Goal: Navigation & Orientation: Find specific page/section

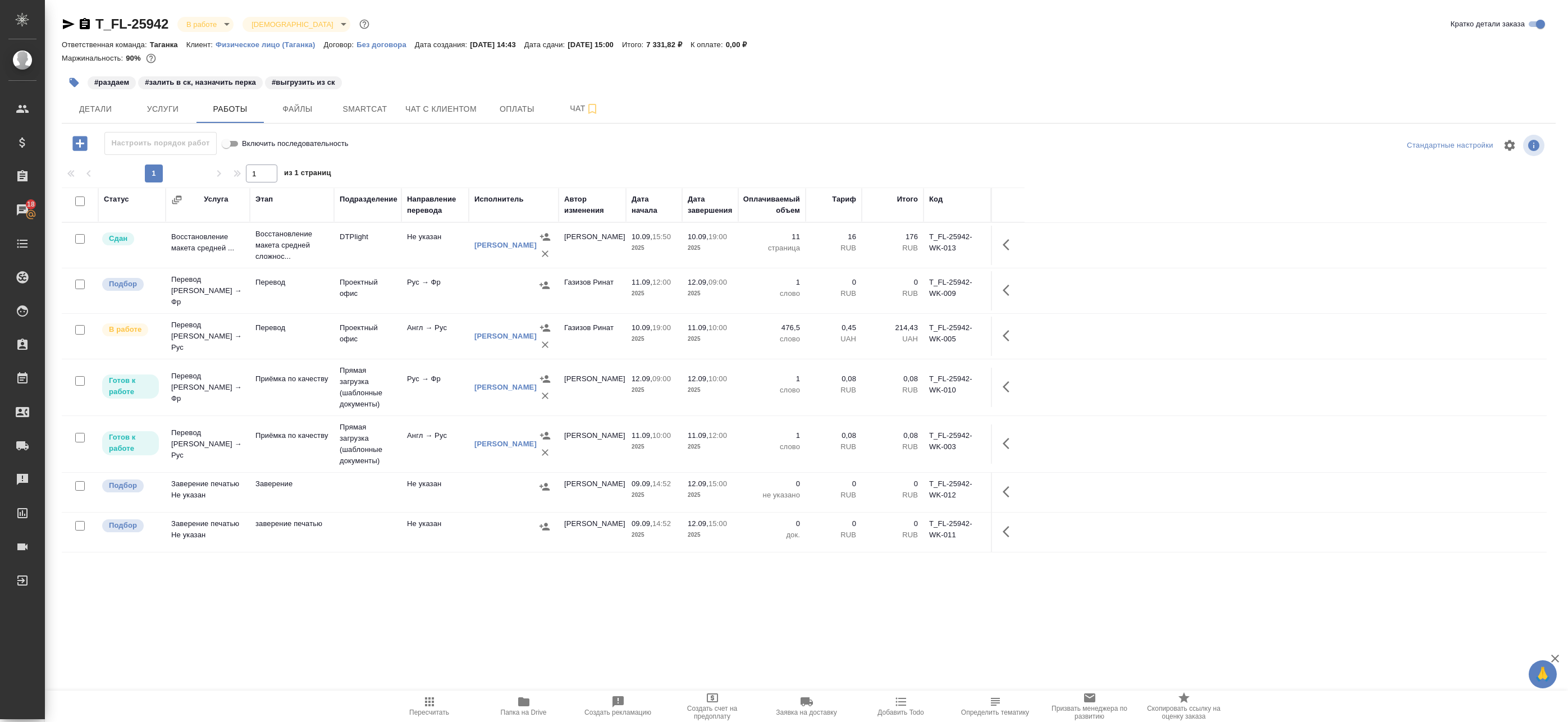
click at [607, 71] on div "#раздаем #залить в ск, назначить перка #выгрузить из ск" at bounding box center [560, 82] width 996 height 24
